Goal: Information Seeking & Learning: Learn about a topic

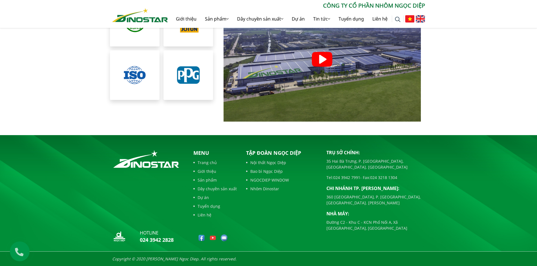
scroll to position [5133, 0]
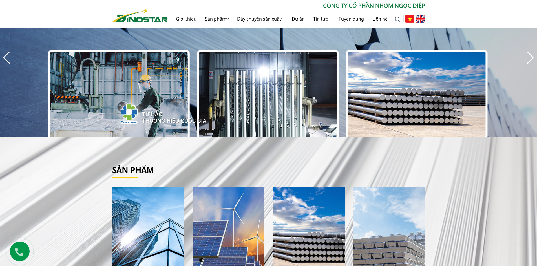
scroll to position [113, 0]
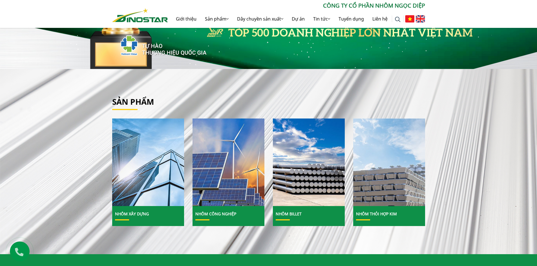
click at [164, 177] on img at bounding box center [148, 163] width 77 height 94
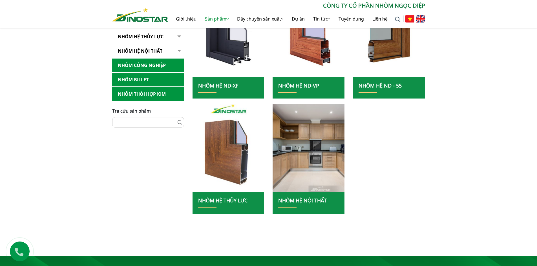
scroll to position [113, 0]
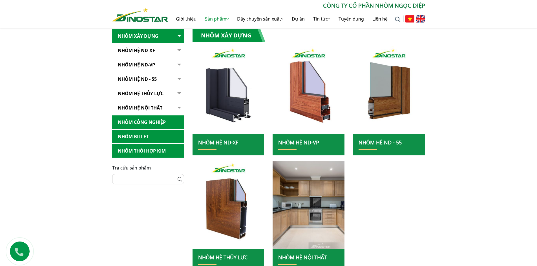
click at [144, 51] on link "Nhôm Hệ ND-XF" at bounding box center [148, 51] width 72 height 14
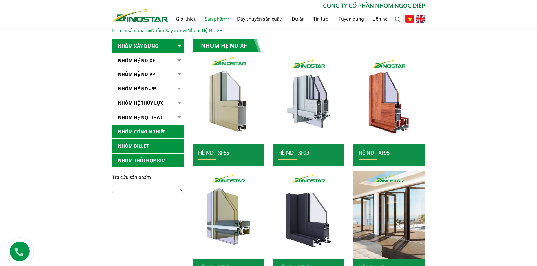
scroll to position [141, 0]
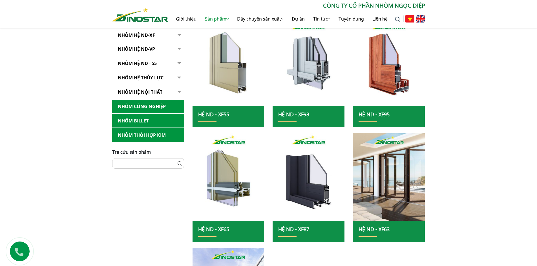
click at [225, 80] on img at bounding box center [228, 62] width 77 height 94
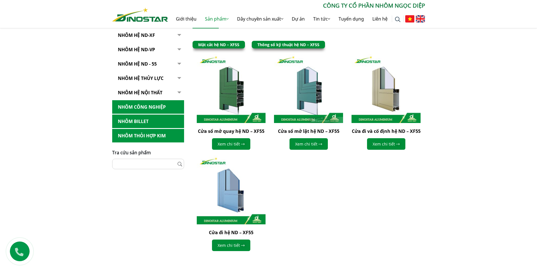
scroll to position [141, 0]
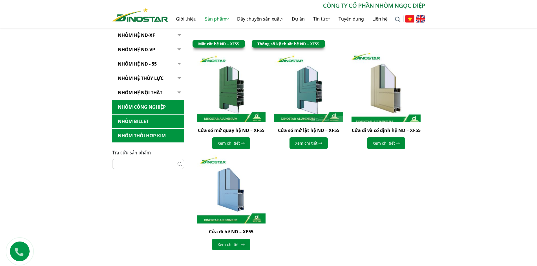
click at [391, 103] on img at bounding box center [386, 88] width 76 height 76
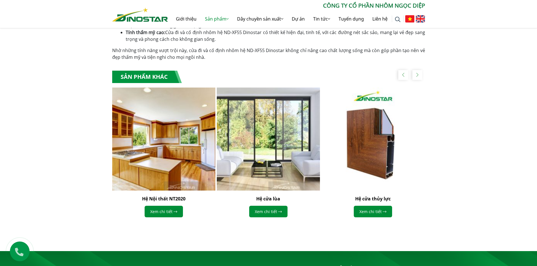
scroll to position [507, 0]
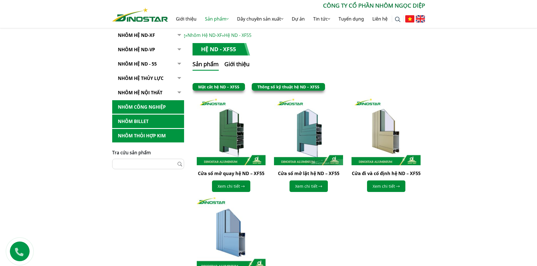
scroll to position [85, 0]
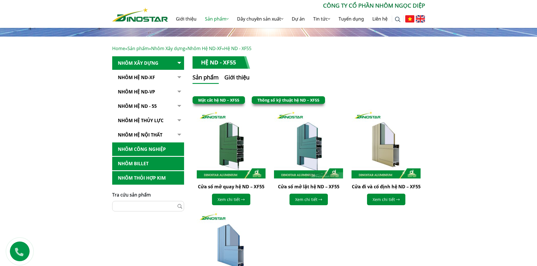
click at [140, 75] on link "Nhôm Hệ ND-XF" at bounding box center [148, 78] width 72 height 14
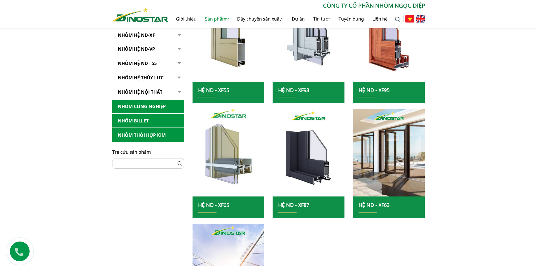
scroll to position [197, 0]
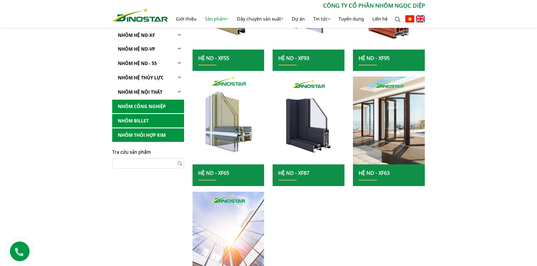
click at [220, 129] on img at bounding box center [228, 121] width 77 height 94
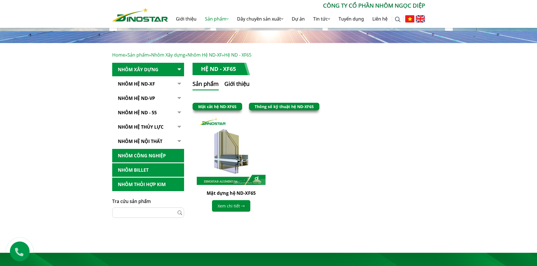
scroll to position [77, 0]
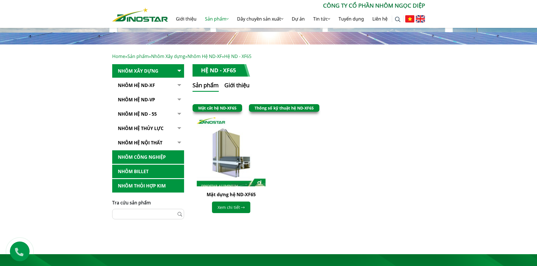
click at [229, 157] on img at bounding box center [231, 152] width 76 height 76
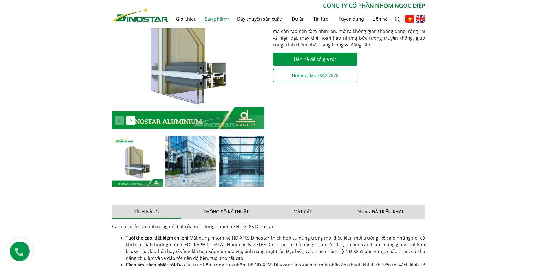
scroll to position [169, 0]
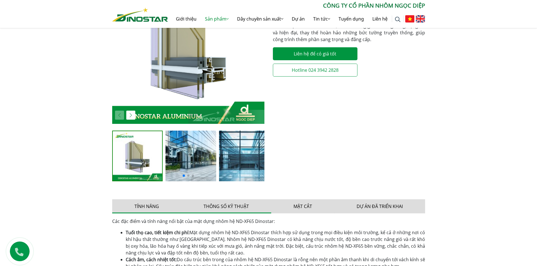
click at [228, 203] on button "Thông số kỹ thuật" at bounding box center [226, 207] width 90 height 14
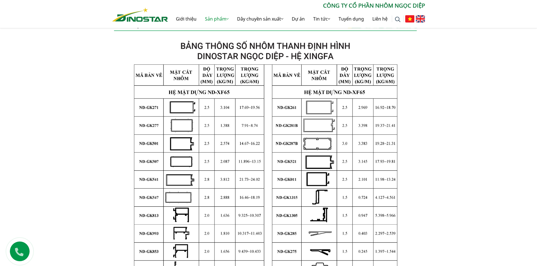
scroll to position [367, 0]
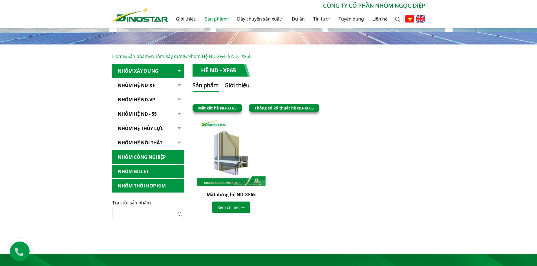
click at [143, 85] on link "Nhôm Hệ ND-XF" at bounding box center [148, 86] width 72 height 14
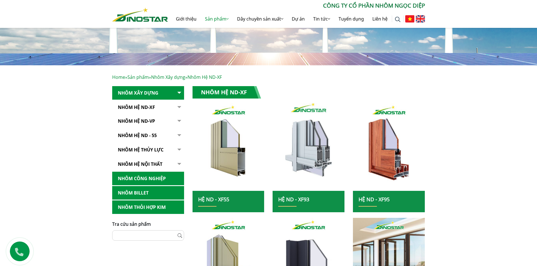
scroll to position [56, 0]
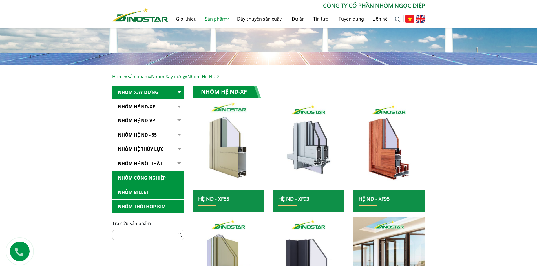
click at [235, 133] on img at bounding box center [228, 147] width 77 height 94
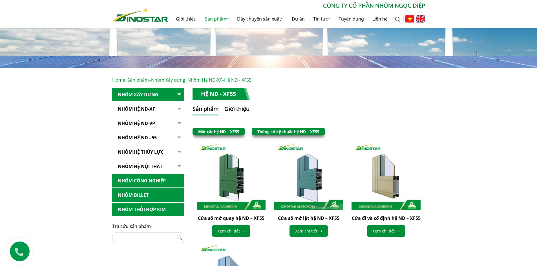
scroll to position [56, 0]
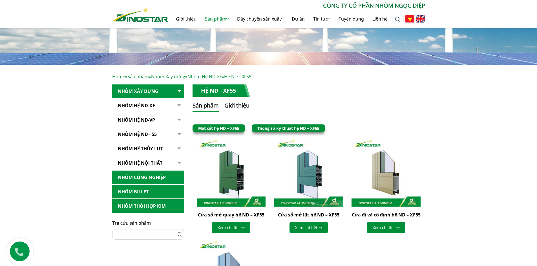
click at [272, 129] on link "Thông số kỹ thuật hệ ND – XF55" at bounding box center [288, 128] width 62 height 5
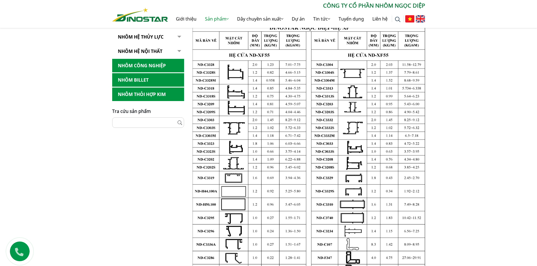
scroll to position [113, 0]
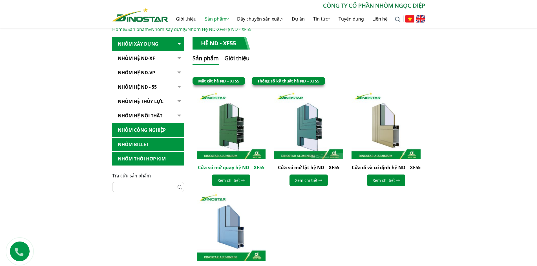
scroll to position [141, 0]
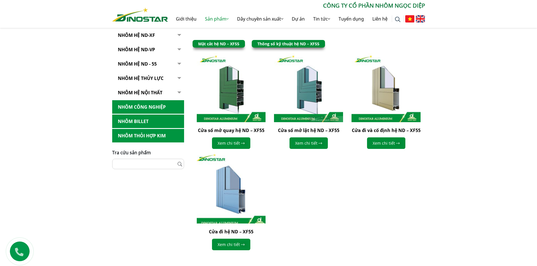
click at [235, 203] on img at bounding box center [231, 189] width 76 height 76
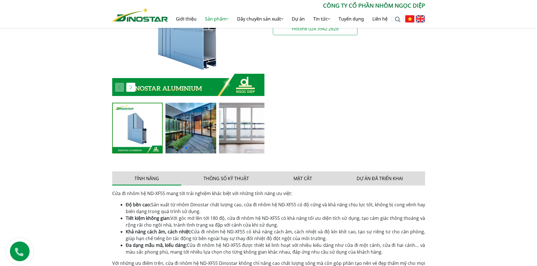
scroll to position [197, 0]
click at [243, 178] on button "Thông số kỹ thuật" at bounding box center [226, 178] width 90 height 14
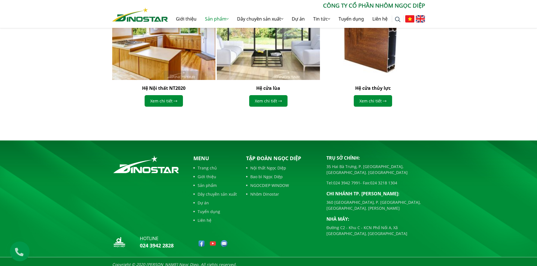
scroll to position [864, 0]
